Goal: Information Seeking & Learning: Understand process/instructions

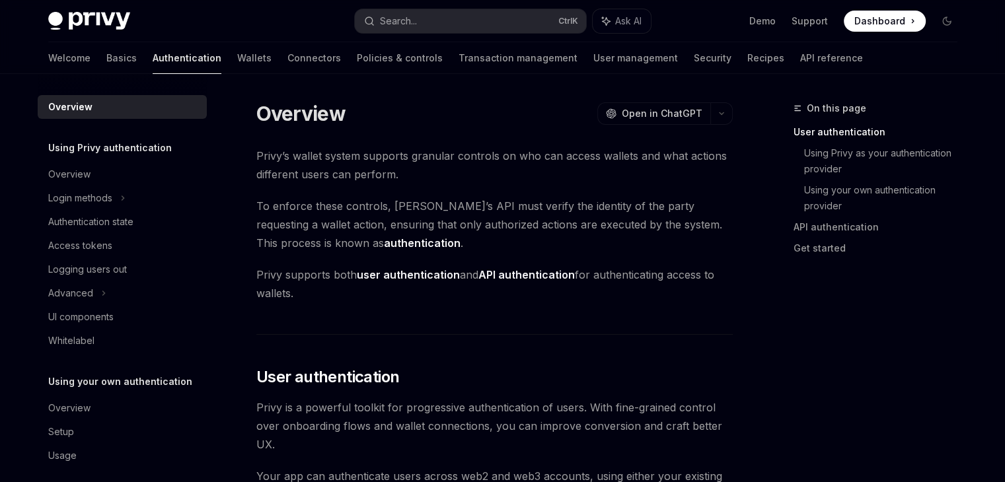
click at [864, 20] on span "Dashboard" at bounding box center [879, 21] width 51 height 13
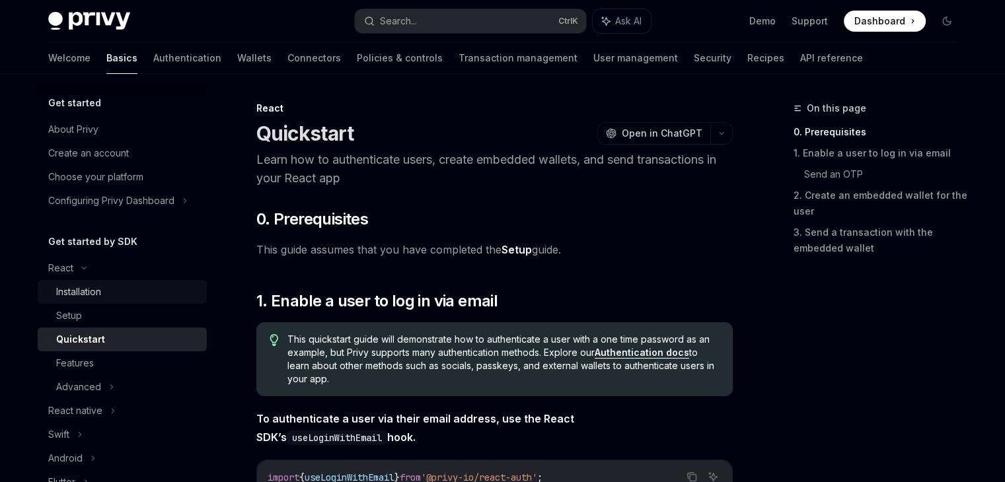
click at [95, 289] on div "Installation" at bounding box center [78, 292] width 45 height 16
type textarea "*"
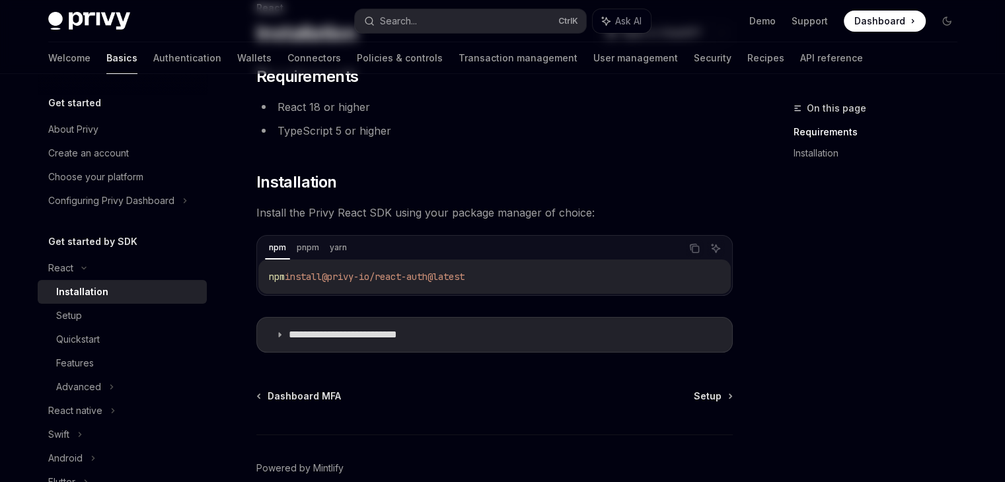
scroll to position [103, 0]
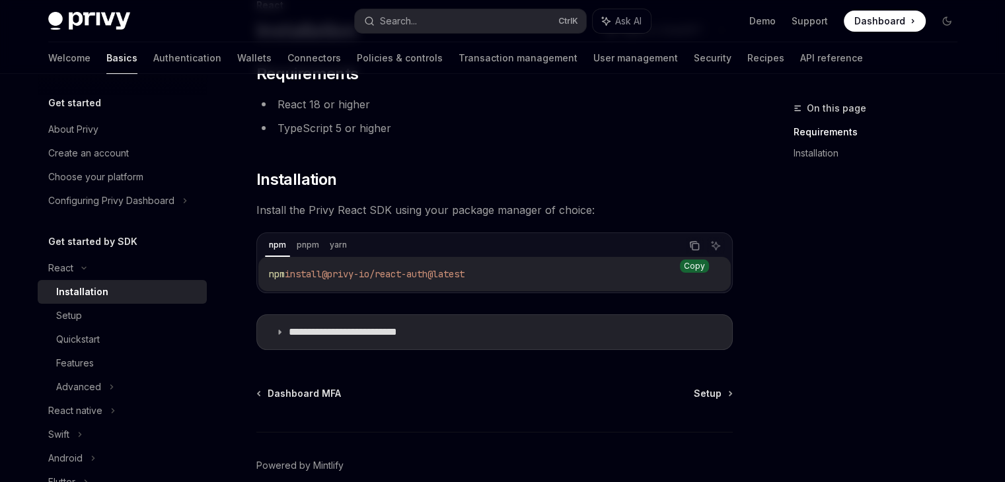
click at [690, 244] on icon "Copy the contents from the code block" at bounding box center [694, 246] width 11 height 11
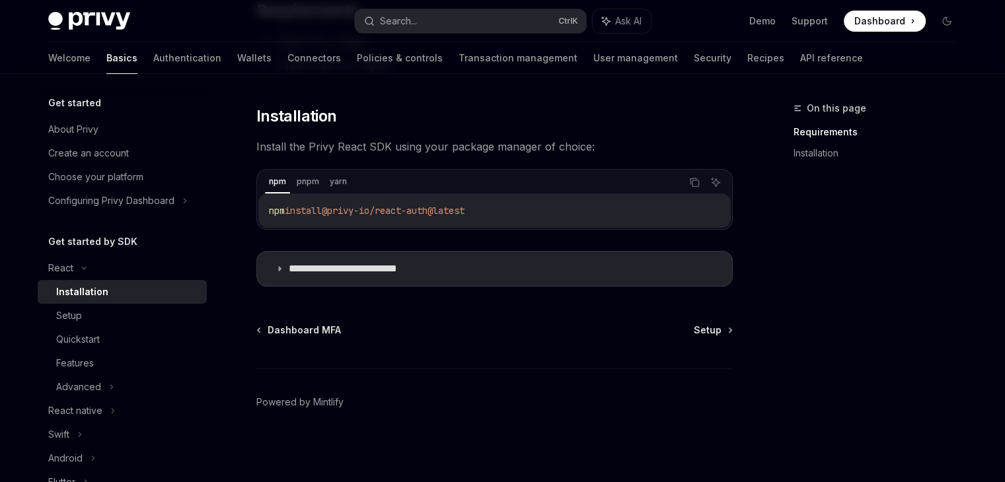
scroll to position [141, 0]
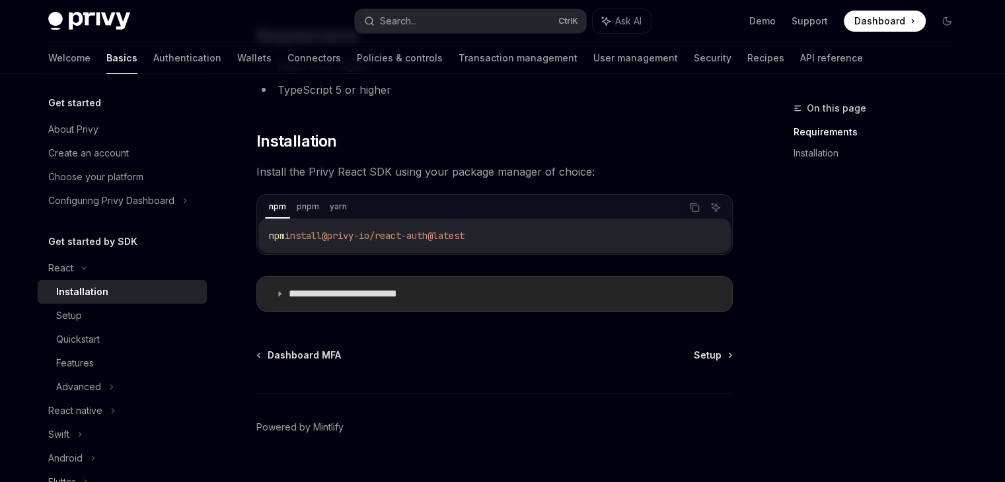
click at [278, 294] on icon at bounding box center [280, 294] width 8 height 8
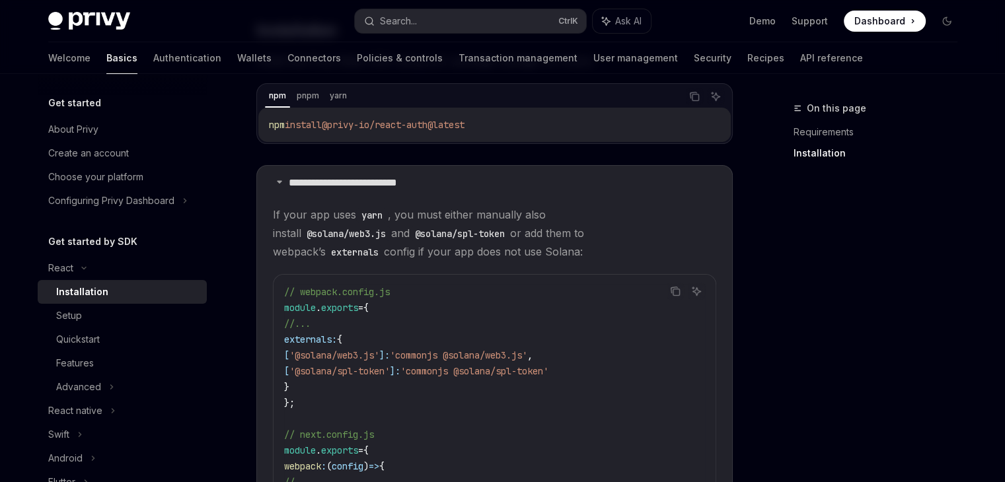
scroll to position [238, 0]
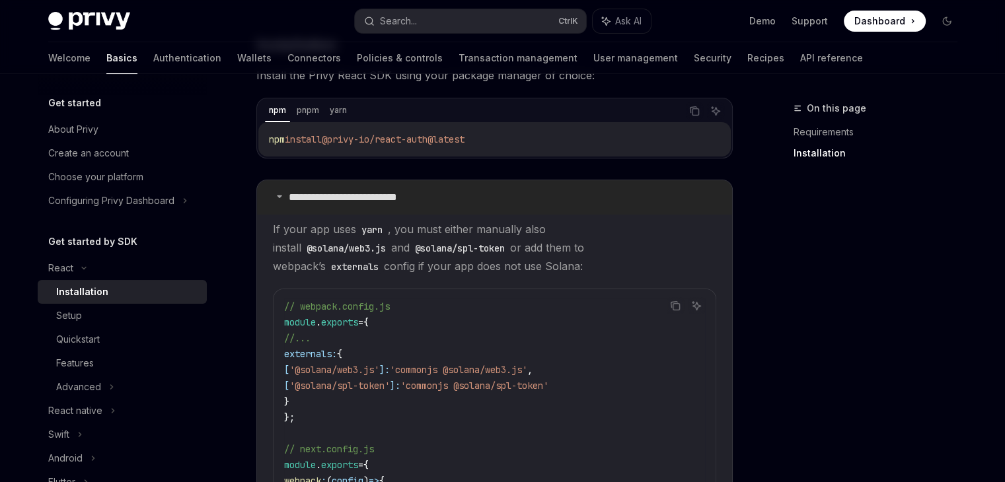
click at [276, 195] on div at bounding box center [280, 197] width 8 height 5
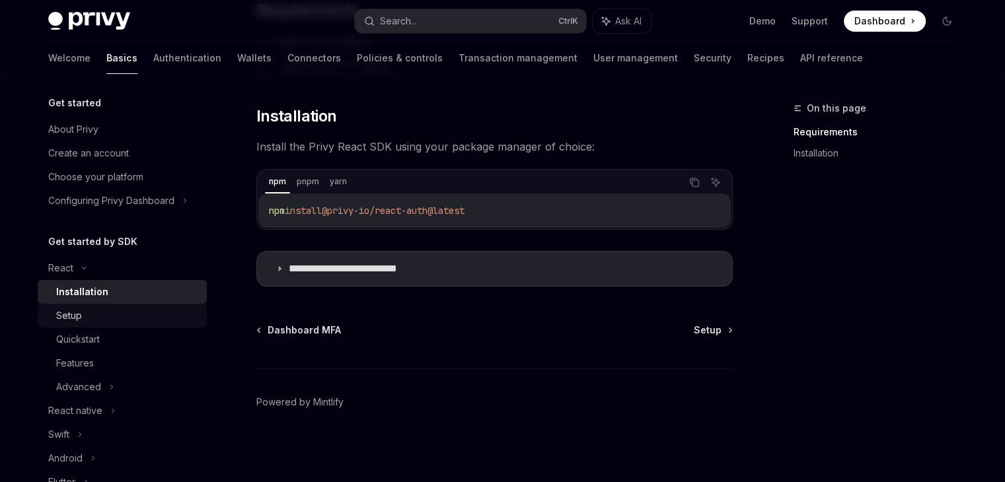
click at [116, 318] on div "Setup" at bounding box center [127, 316] width 143 height 16
type textarea "*"
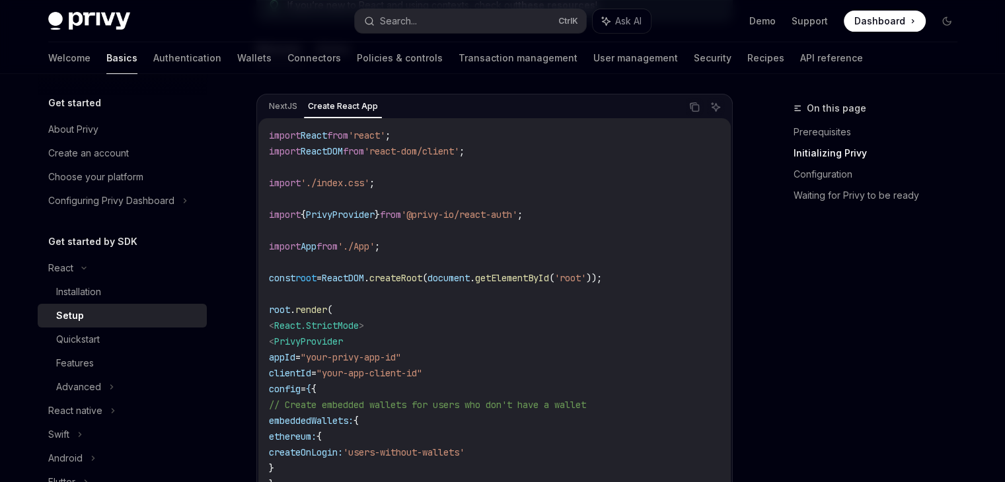
scroll to position [408, 0]
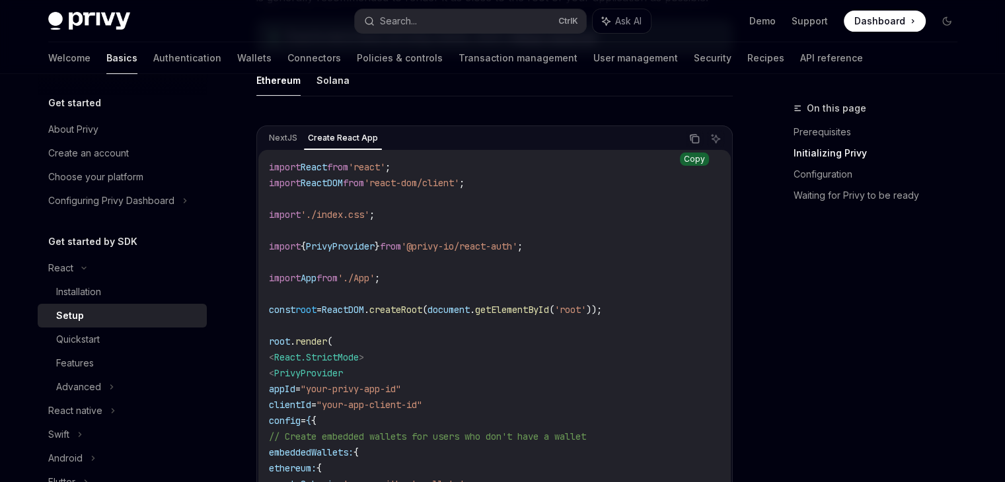
click at [694, 137] on icon "Copy the contents from the code block" at bounding box center [695, 140] width 7 height 7
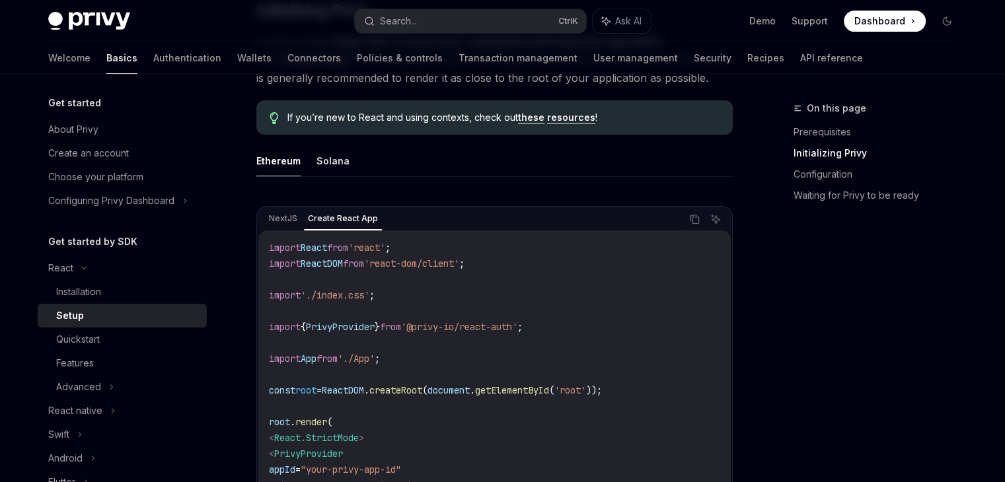
scroll to position [328, 0]
click at [94, 342] on div "Quickstart" at bounding box center [78, 340] width 44 height 16
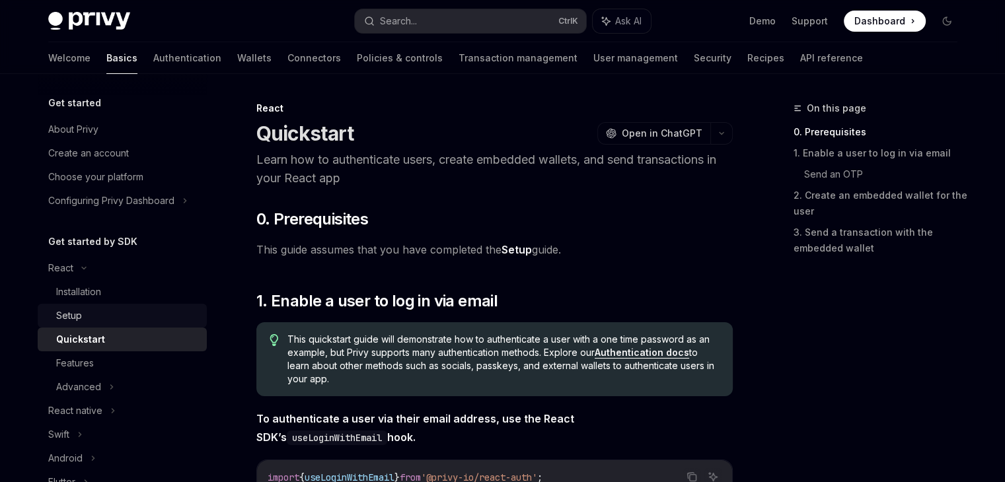
click at [70, 318] on div "Setup" at bounding box center [69, 316] width 26 height 16
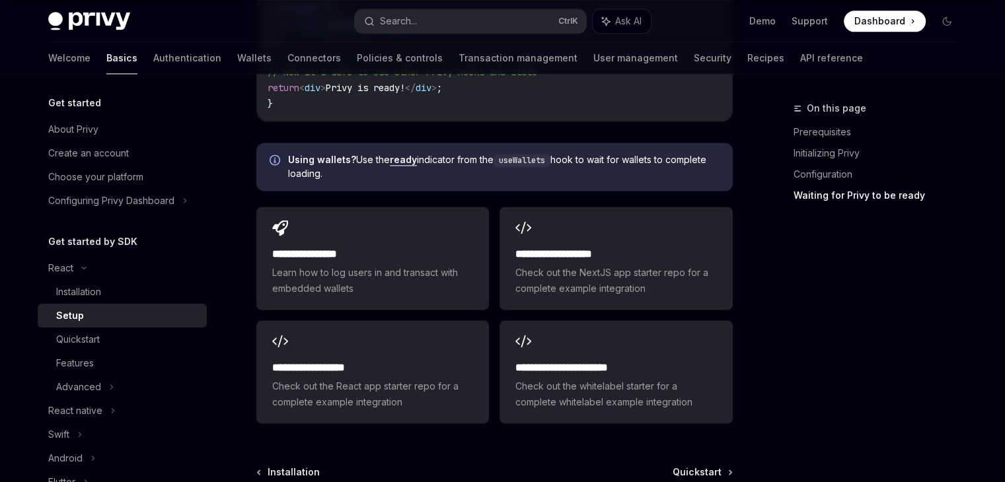
scroll to position [1821, 0]
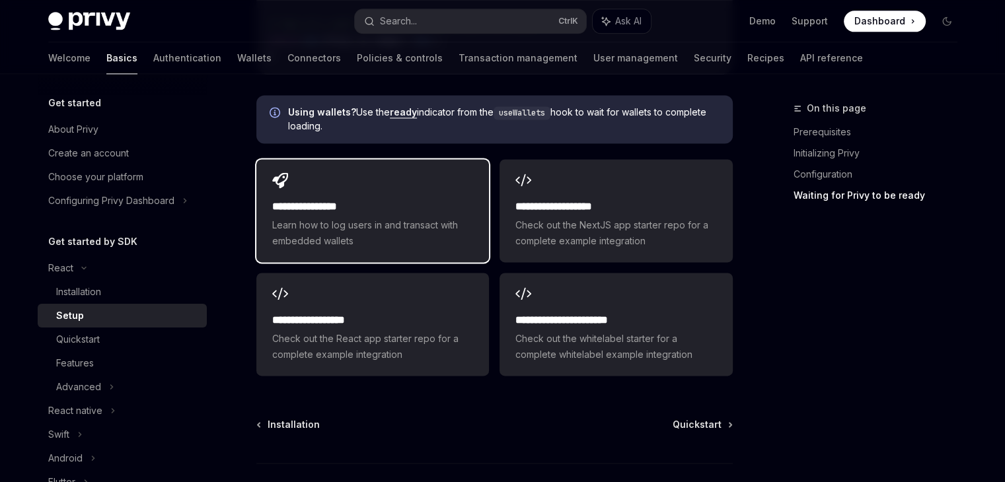
click at [338, 217] on span "Learn how to log users in and transact with embedded wallets" at bounding box center [372, 233] width 201 height 32
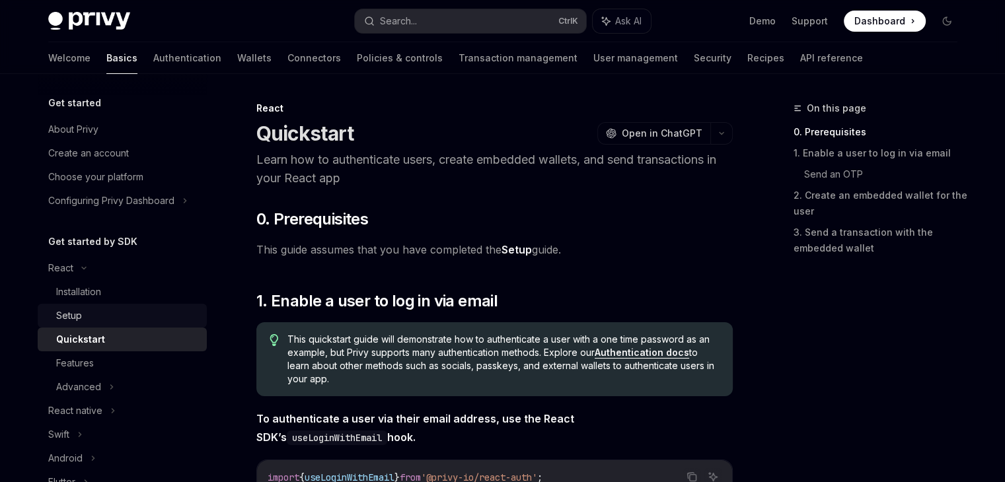
click at [102, 317] on div "Setup" at bounding box center [127, 316] width 143 height 16
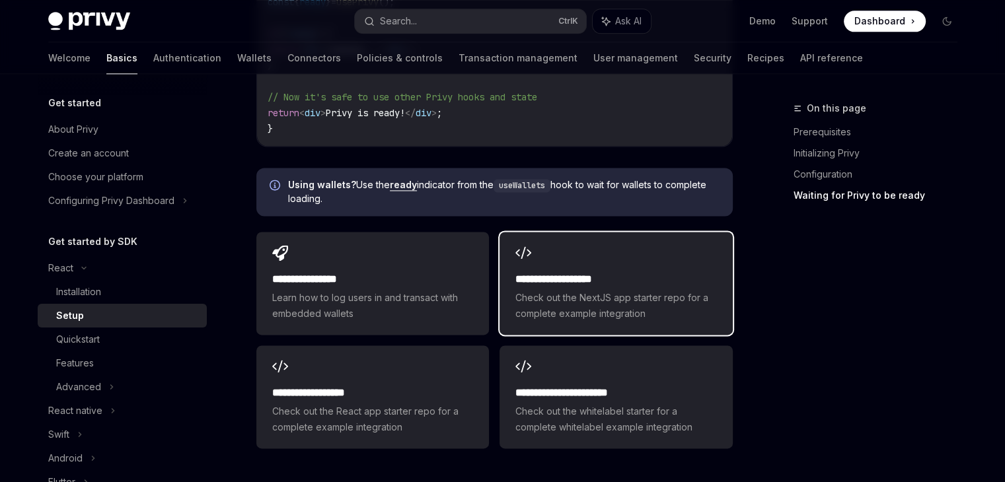
scroll to position [1747, 0]
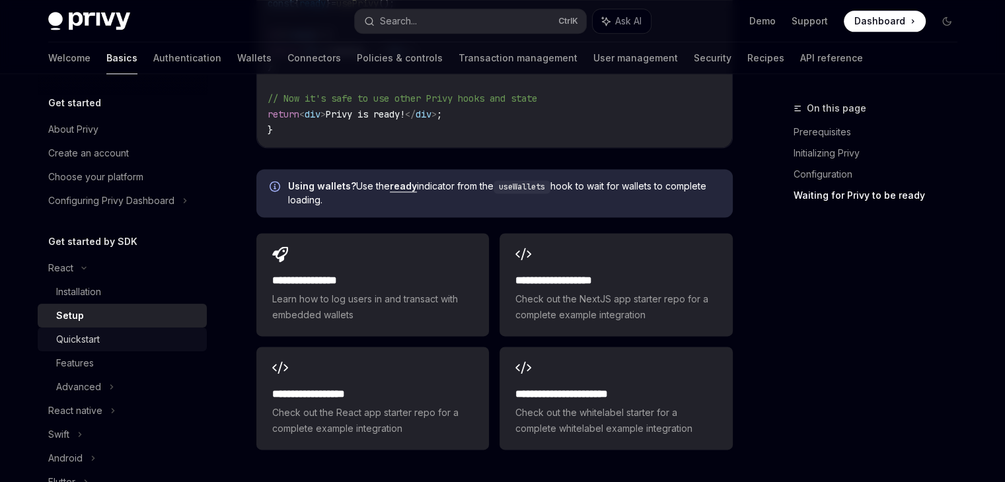
click at [79, 339] on div "Quickstart" at bounding box center [78, 340] width 44 height 16
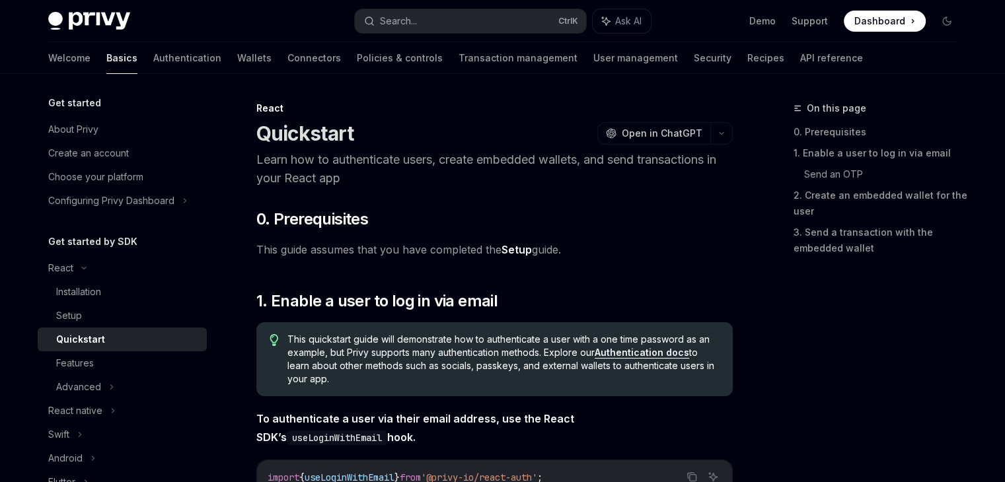
type textarea "*"
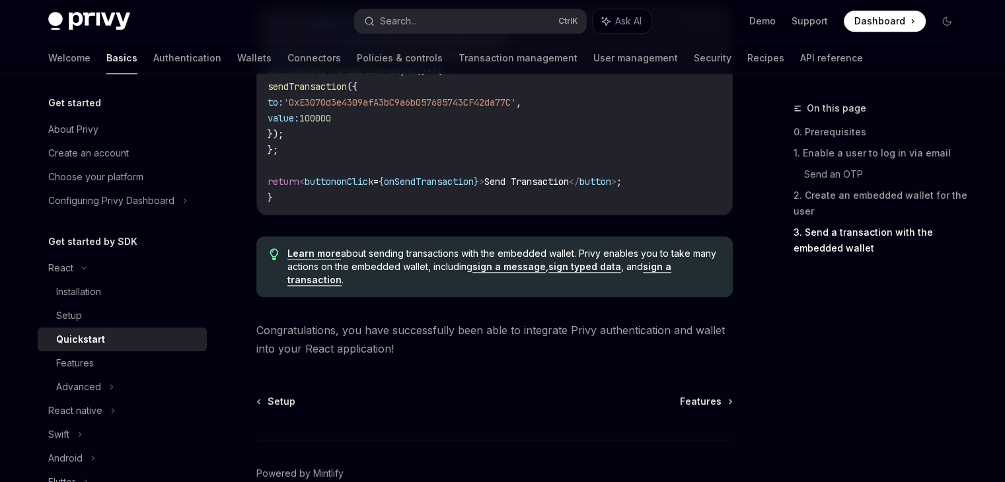
scroll to position [1358, 0]
